Goal: Information Seeking & Learning: Learn about a topic

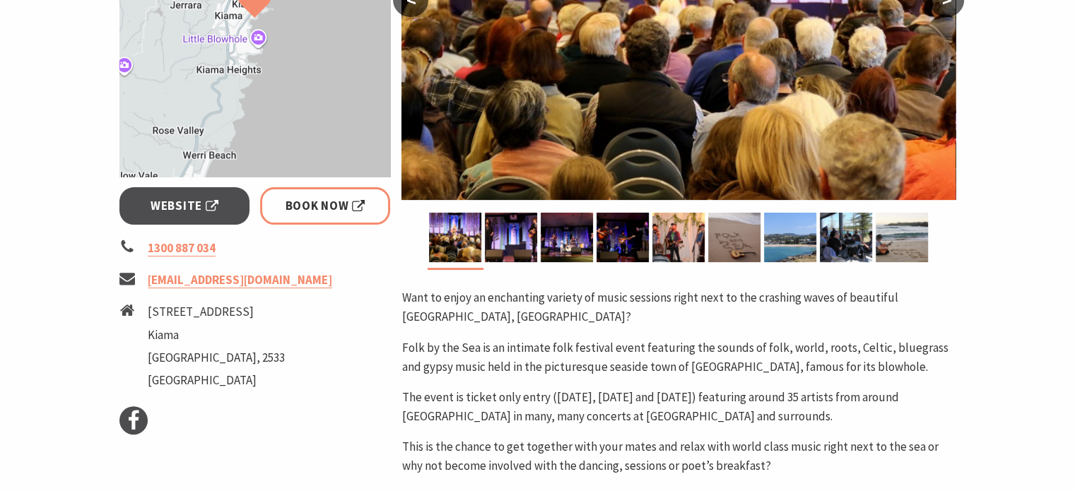
scroll to position [565, 0]
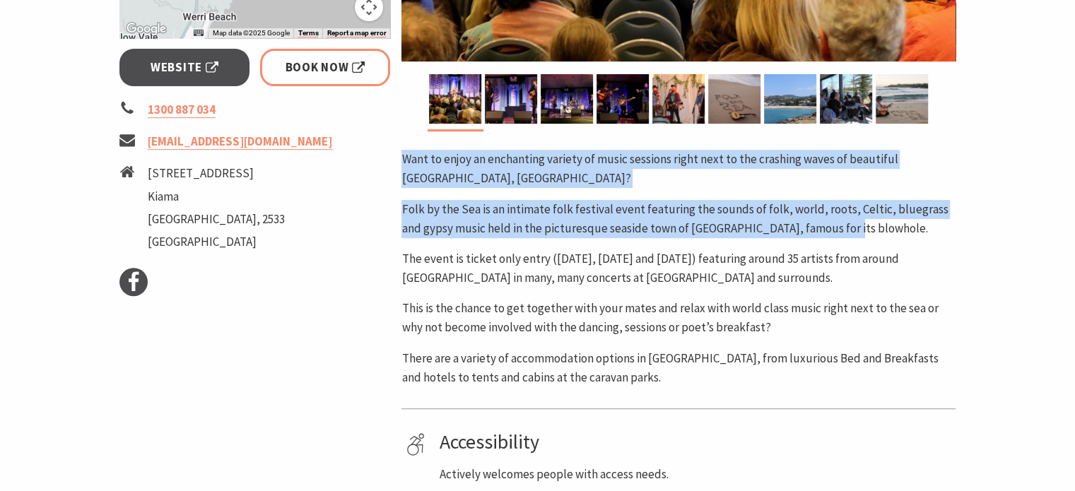
drag, startPoint x: 404, startPoint y: 160, endPoint x: 865, endPoint y: 231, distance: 466.3
click at [865, 231] on div "Want to enjoy an enchanting variety of music sessions right next to the crashin…" at bounding box center [679, 269] width 554 height 238
copy div "Want to enjoy an enchanting variety of music sessions right next to the crashin…"
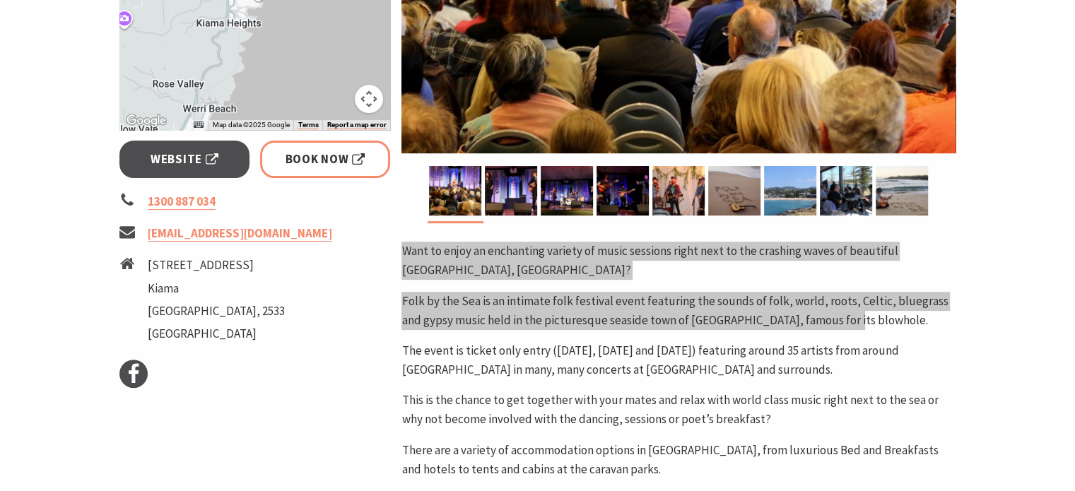
scroll to position [283, 0]
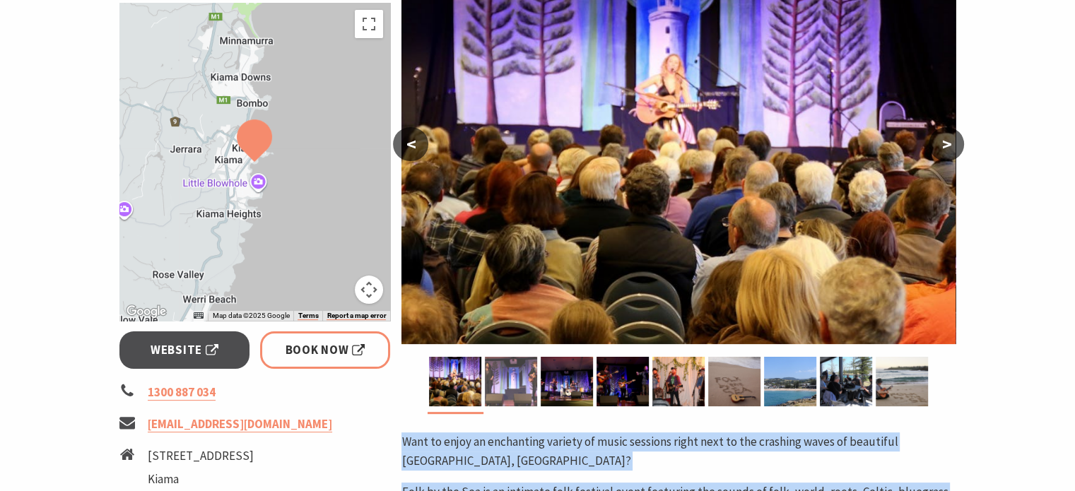
click at [515, 377] on img at bounding box center [511, 381] width 52 height 49
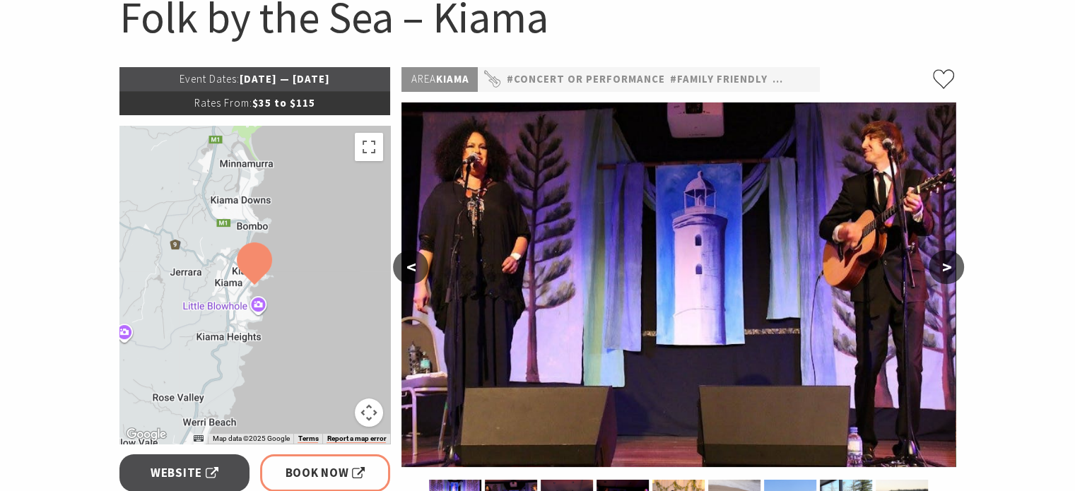
scroll to position [0, 0]
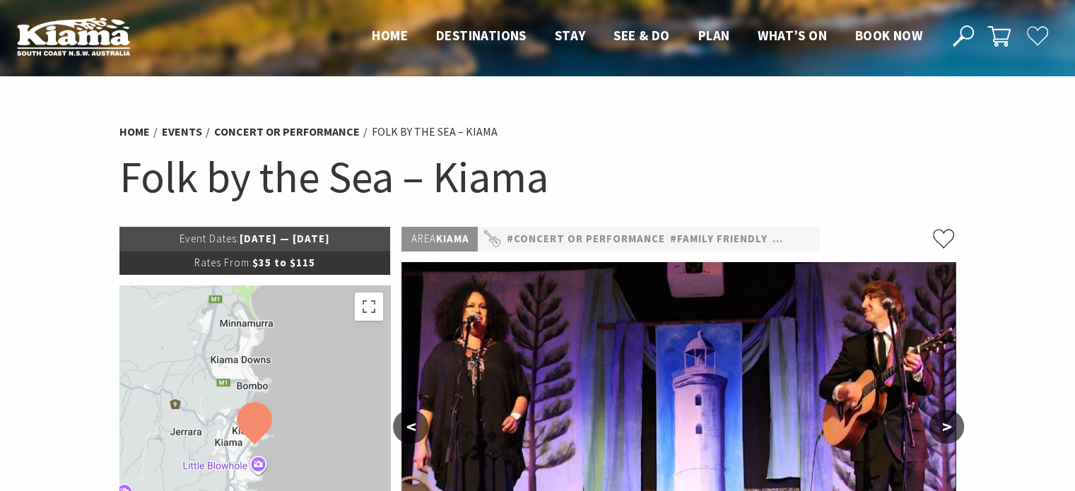
click at [373, 179] on h1 "Folk by the Sea – Kiama" at bounding box center [537, 176] width 837 height 57
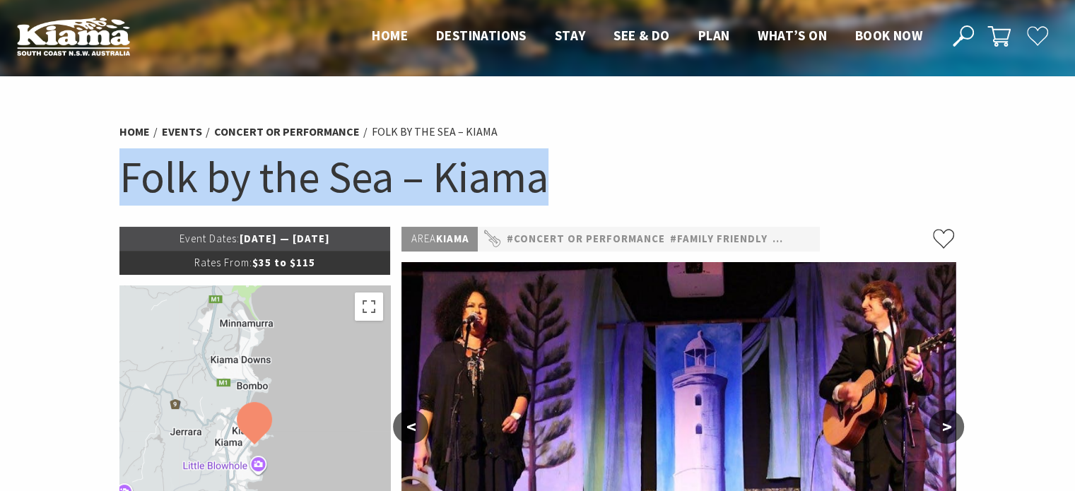
click at [373, 179] on h1 "Folk by the Sea – Kiama" at bounding box center [537, 176] width 837 height 57
copy section "Folk by the Sea – Kiama"
